Goal: Navigation & Orientation: Find specific page/section

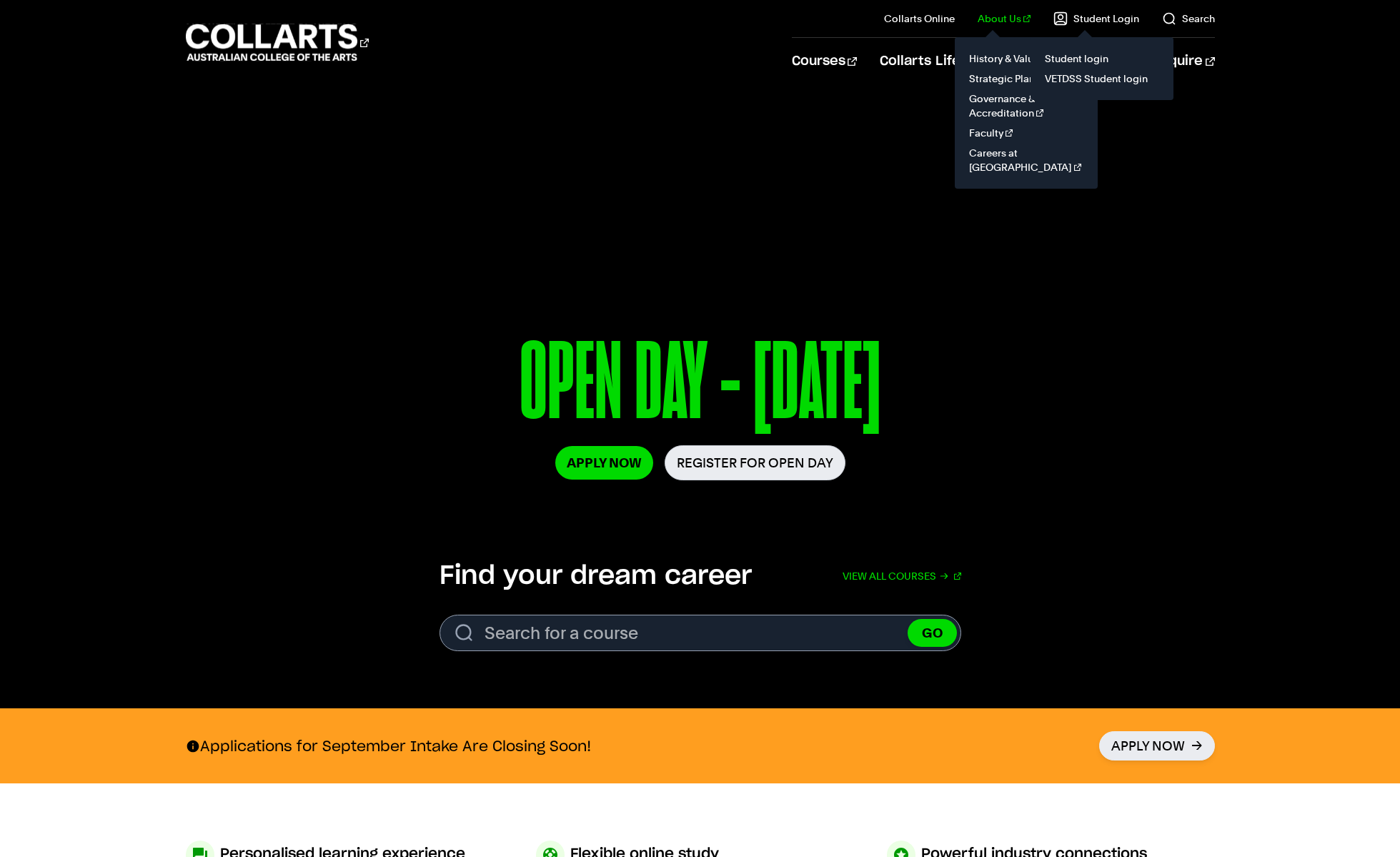
drag, startPoint x: 1124, startPoint y: 23, endPoint x: 989, endPoint y: 24, distance: 135.0
click at [1124, 23] on link "Student Login" at bounding box center [1097, 18] width 86 height 14
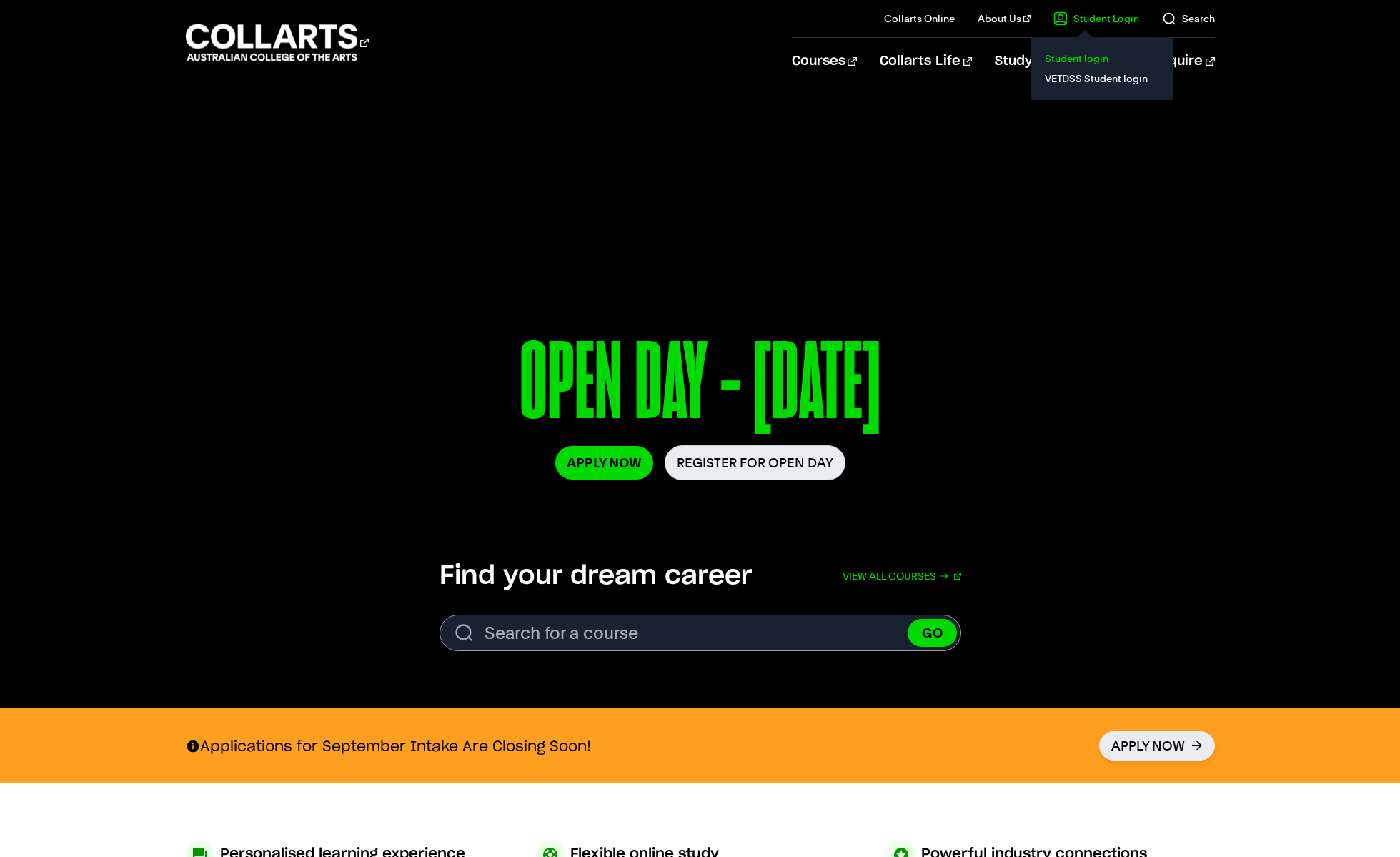
click at [1071, 53] on link "Student login" at bounding box center [1103, 59] width 120 height 20
click at [1076, 13] on link "Student Login" at bounding box center [1097, 18] width 86 height 14
click at [1072, 56] on link "Student login" at bounding box center [1103, 59] width 120 height 20
